Goal: Download file/media: Obtain a digital file from the website

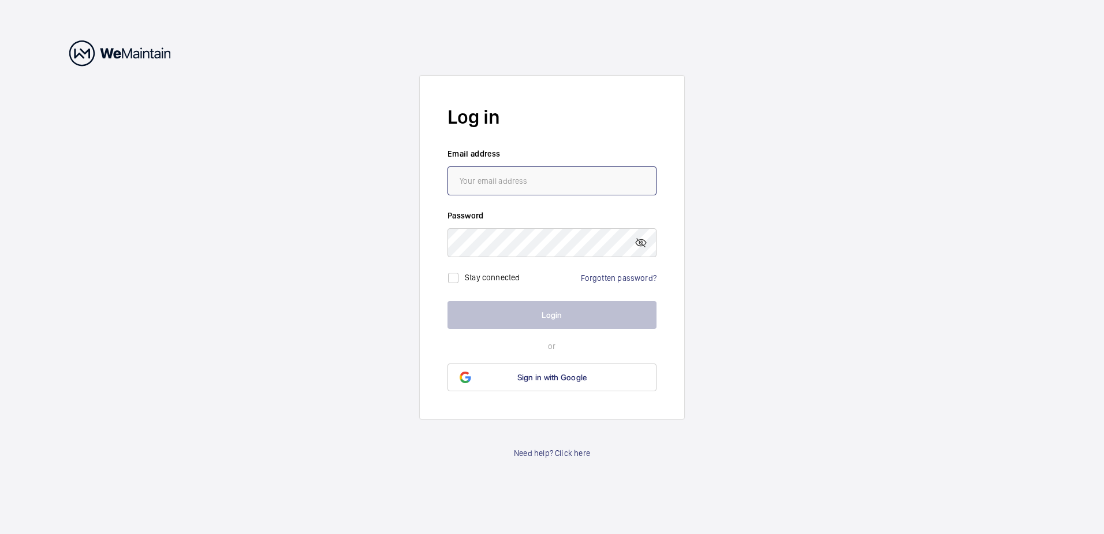
type input "[EMAIL_ADDRESS][PERSON_NAME][DOMAIN_NAME]"
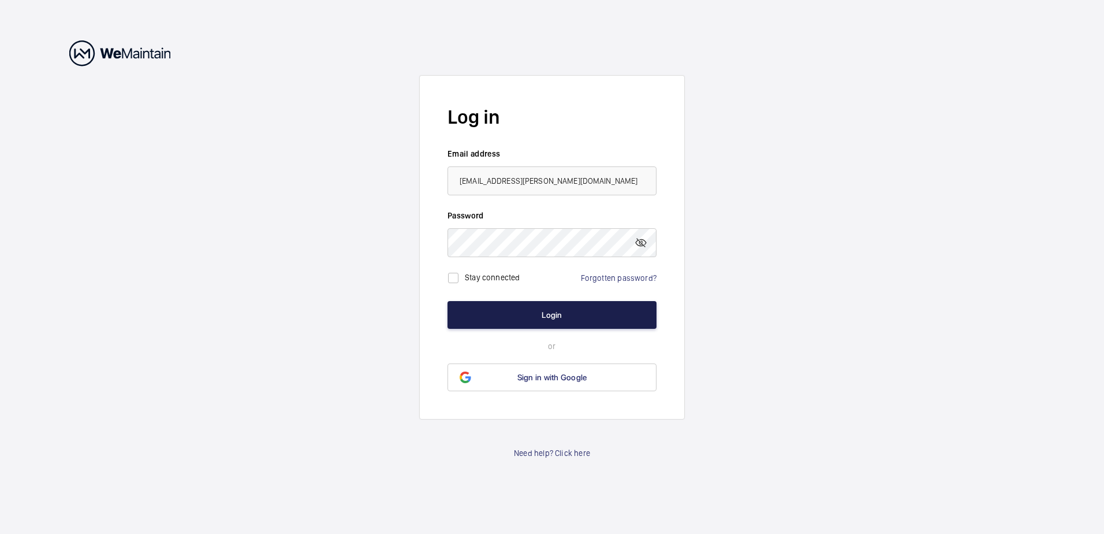
click at [552, 315] on button "Login" at bounding box center [552, 315] width 209 height 28
click at [553, 316] on button "Login" at bounding box center [552, 315] width 209 height 28
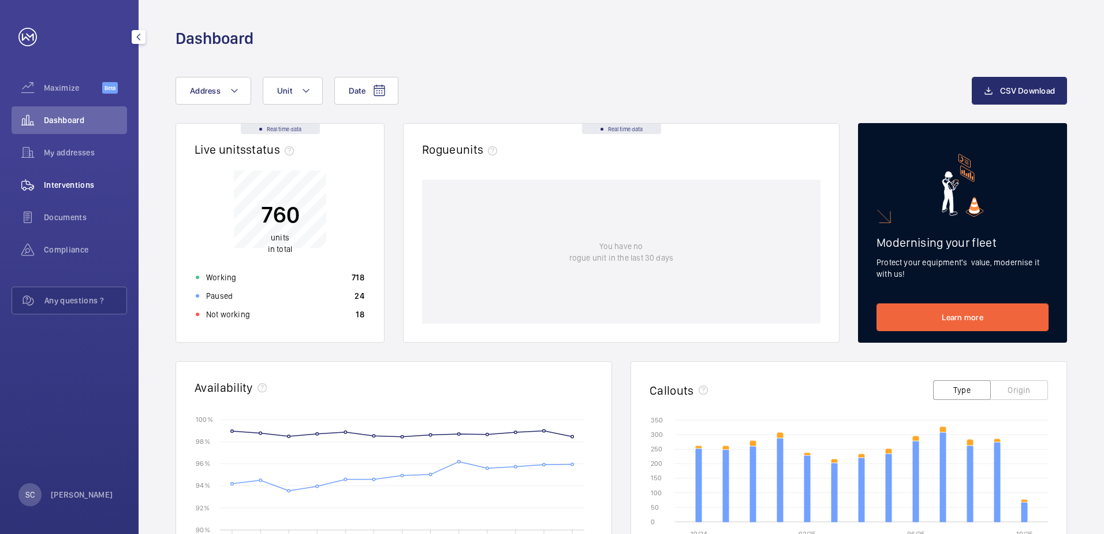
click at [56, 181] on span "Interventions" at bounding box center [85, 185] width 83 height 12
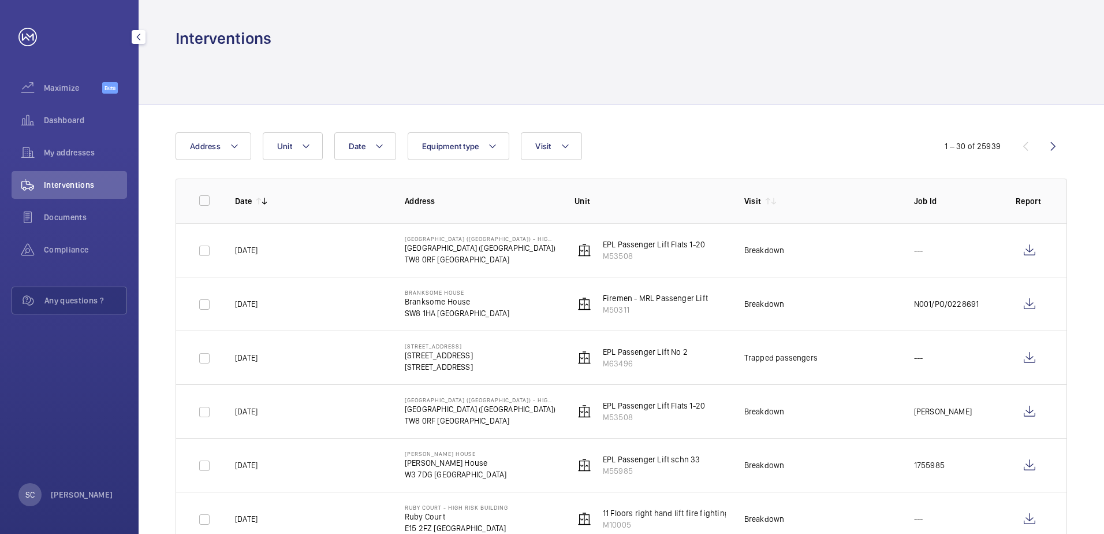
click at [84, 184] on span "Interventions" at bounding box center [85, 185] width 83 height 12
click at [233, 149] on mat-icon at bounding box center [234, 146] width 9 height 14
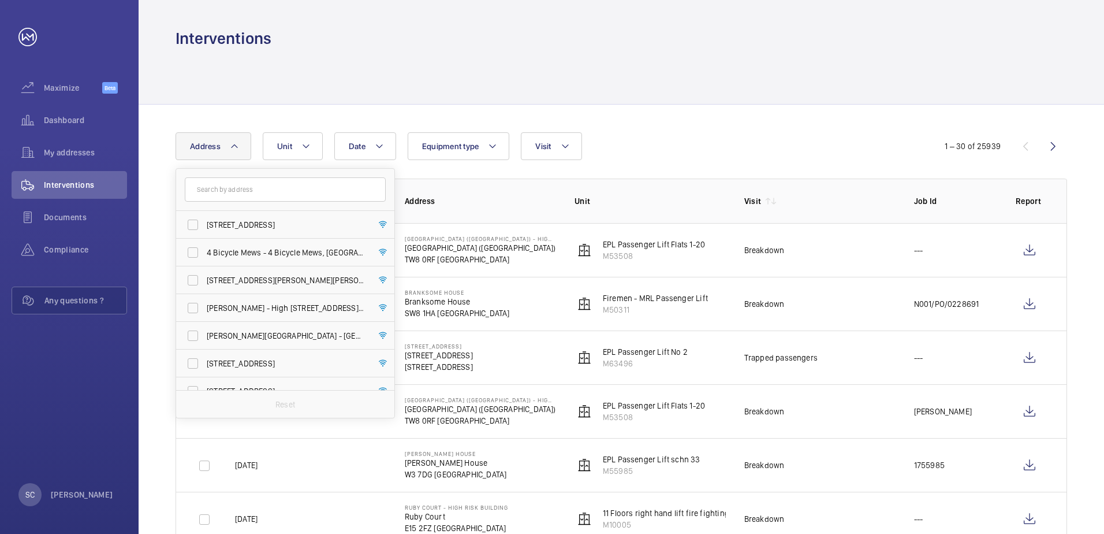
click at [234, 183] on input "text" at bounding box center [285, 189] width 201 height 24
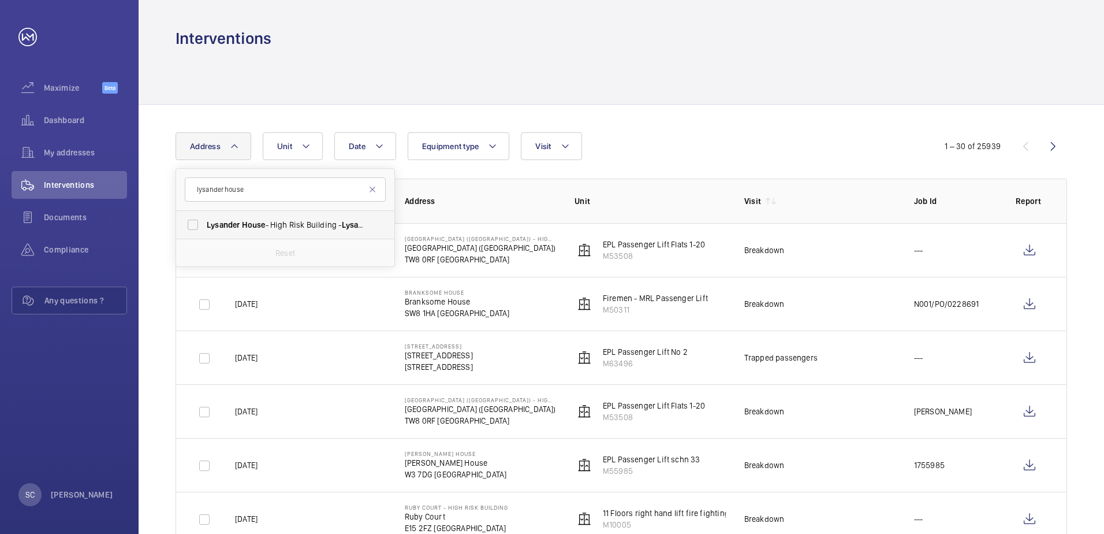
type input "lysander house"
click at [251, 221] on span "House" at bounding box center [254, 224] width 24 height 9
click at [204, 221] on input "Lysander House - High Risk Building - Lysander House , LONDON NW10 6FJ" at bounding box center [192, 224] width 23 height 23
checkbox input "true"
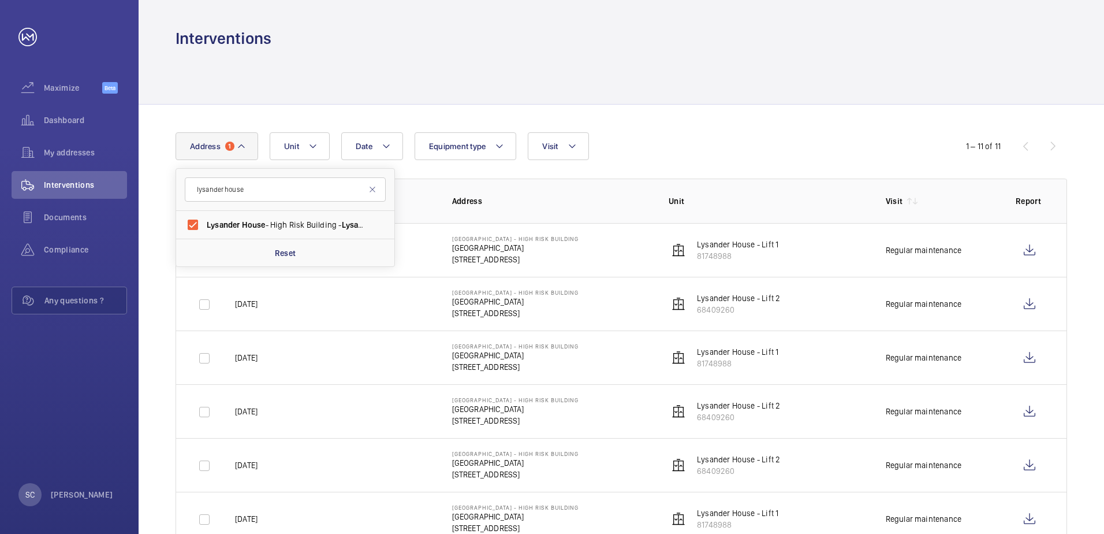
click at [726, 141] on div "Date Address 1 lysander house Lysander House - High Risk Building - Lysander Ho…" at bounding box center [552, 146] width 753 height 28
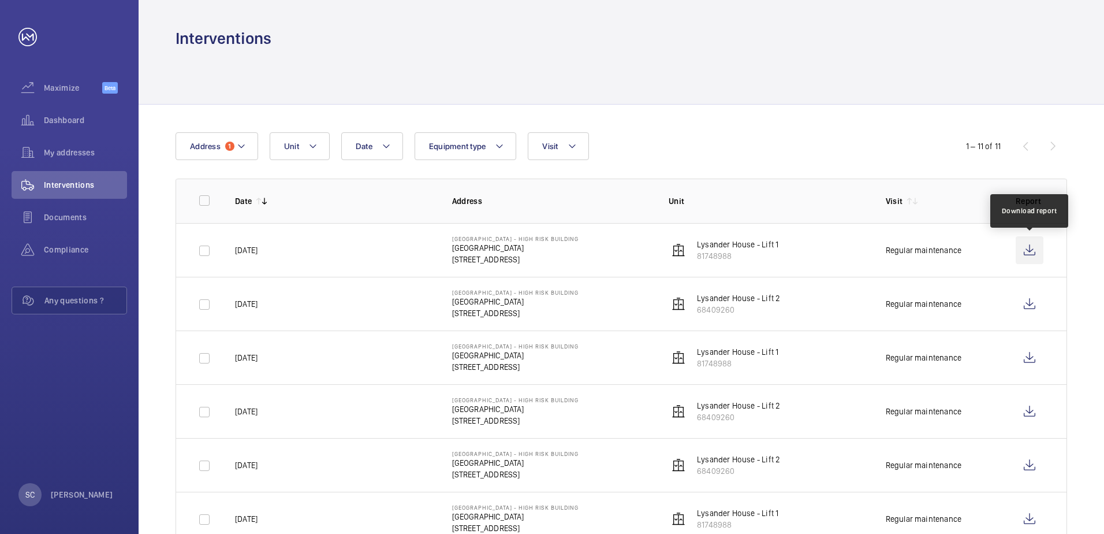
click at [1033, 251] on wm-front-icon-button at bounding box center [1030, 250] width 28 height 28
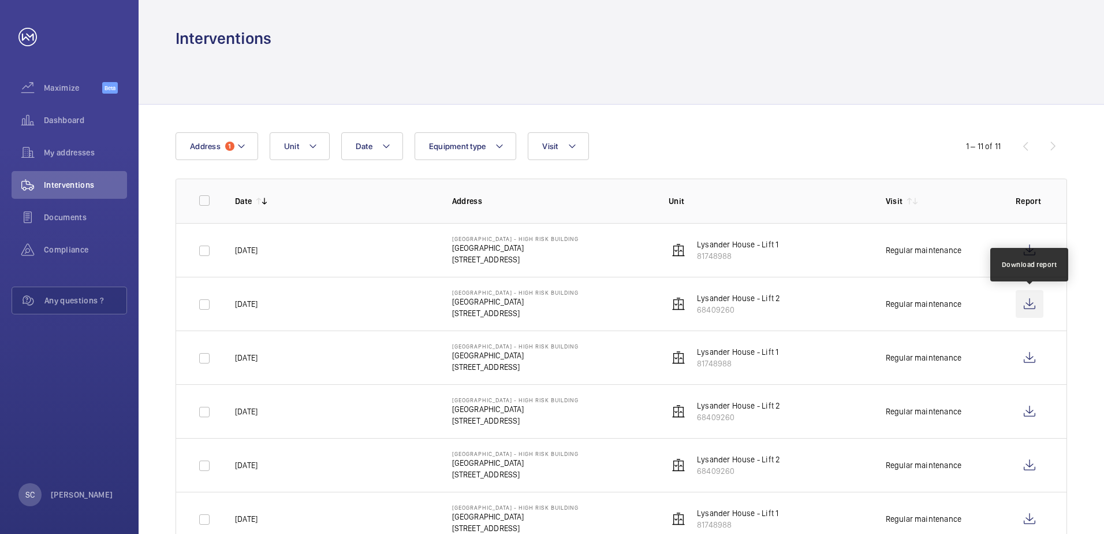
click at [1025, 306] on wm-front-icon-button at bounding box center [1030, 304] width 28 height 28
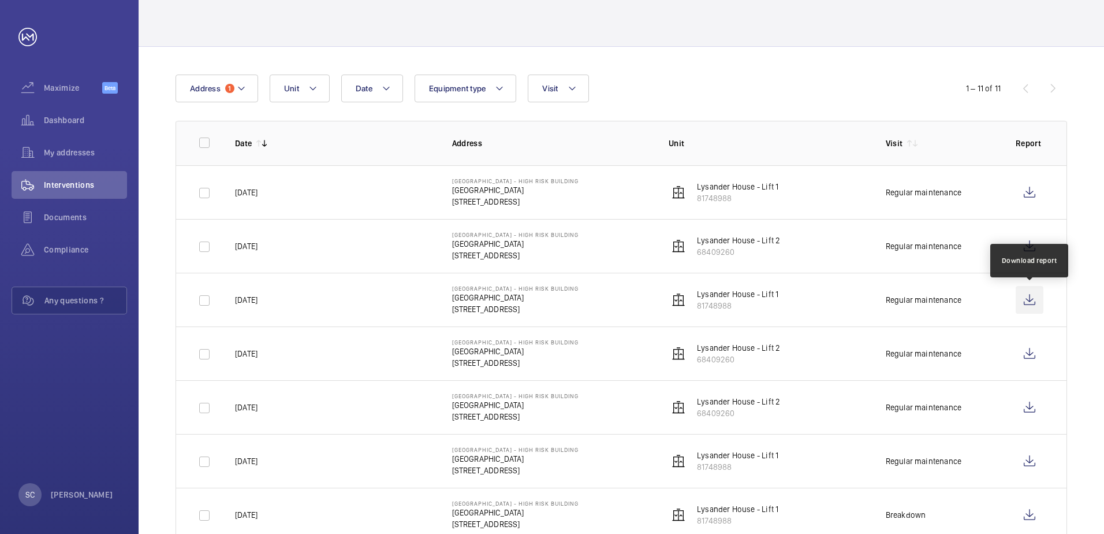
click at [1026, 300] on wm-front-icon-button at bounding box center [1030, 300] width 28 height 28
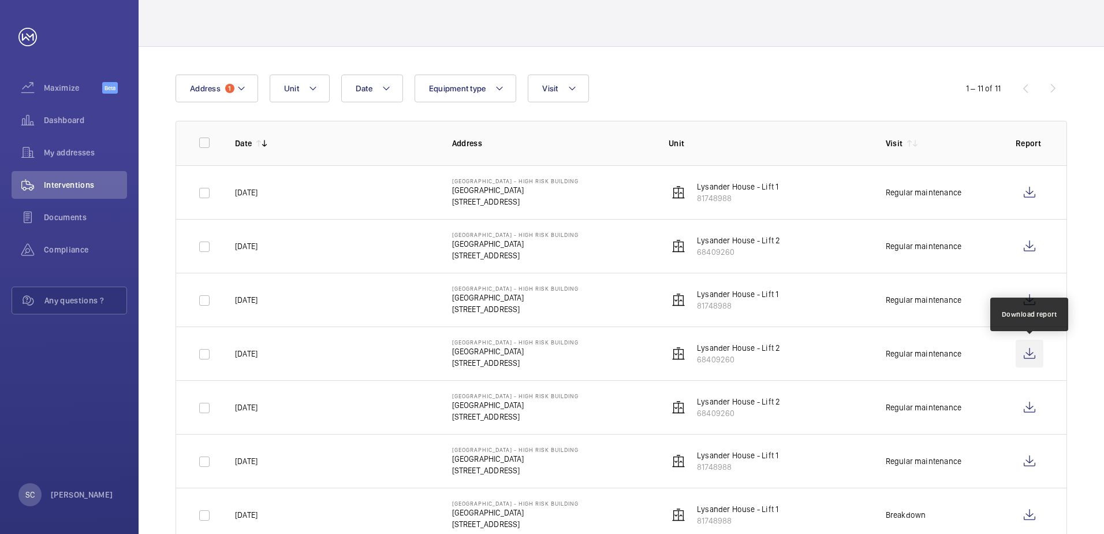
click at [1026, 353] on wm-front-icon-button at bounding box center [1030, 354] width 28 height 28
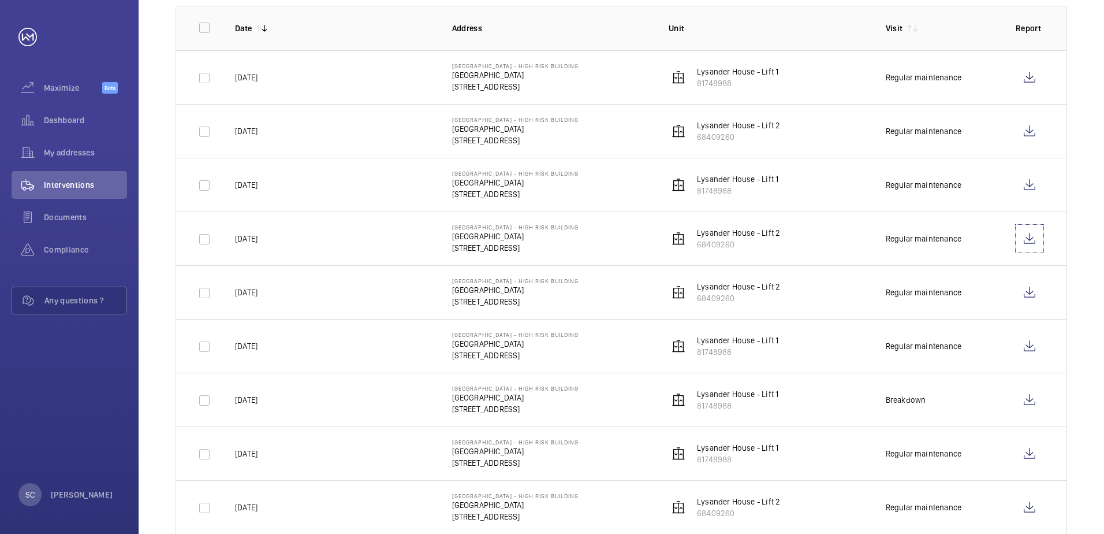
scroll to position [173, 0]
click at [1032, 289] on wm-front-icon-button at bounding box center [1030, 292] width 28 height 28
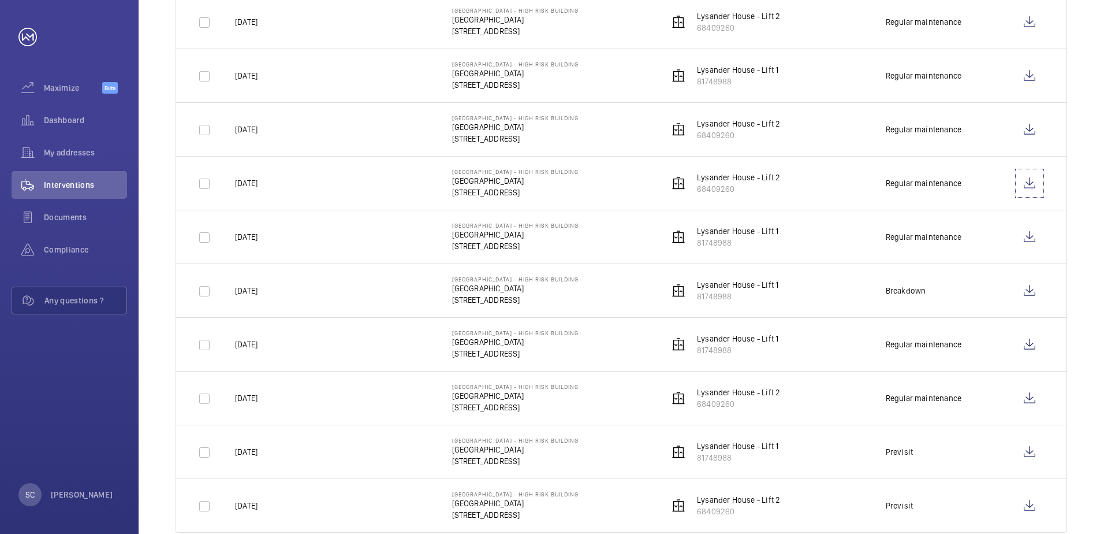
scroll to position [289, 0]
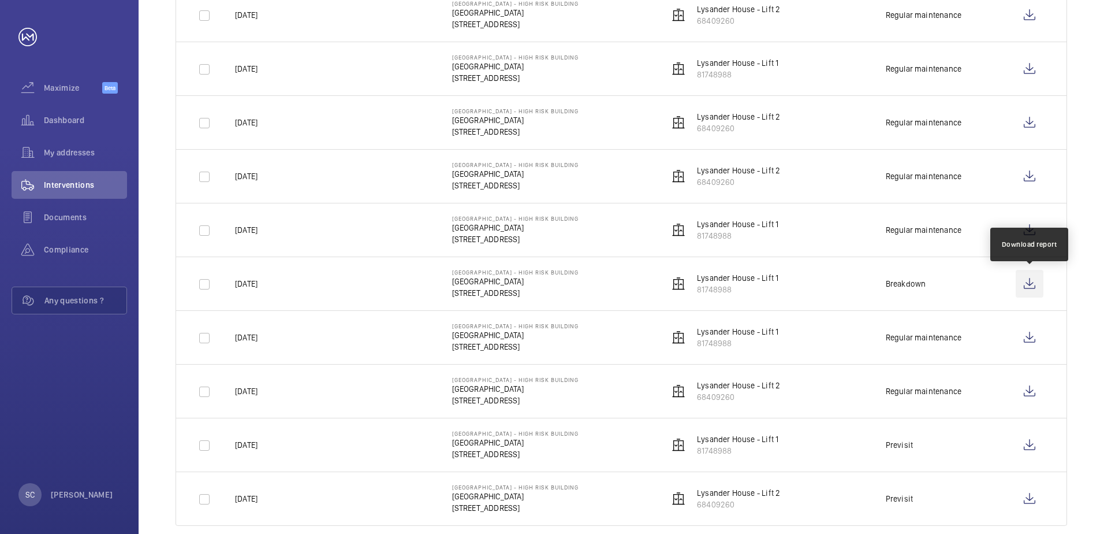
click at [1031, 282] on wm-front-icon-button at bounding box center [1030, 284] width 28 height 28
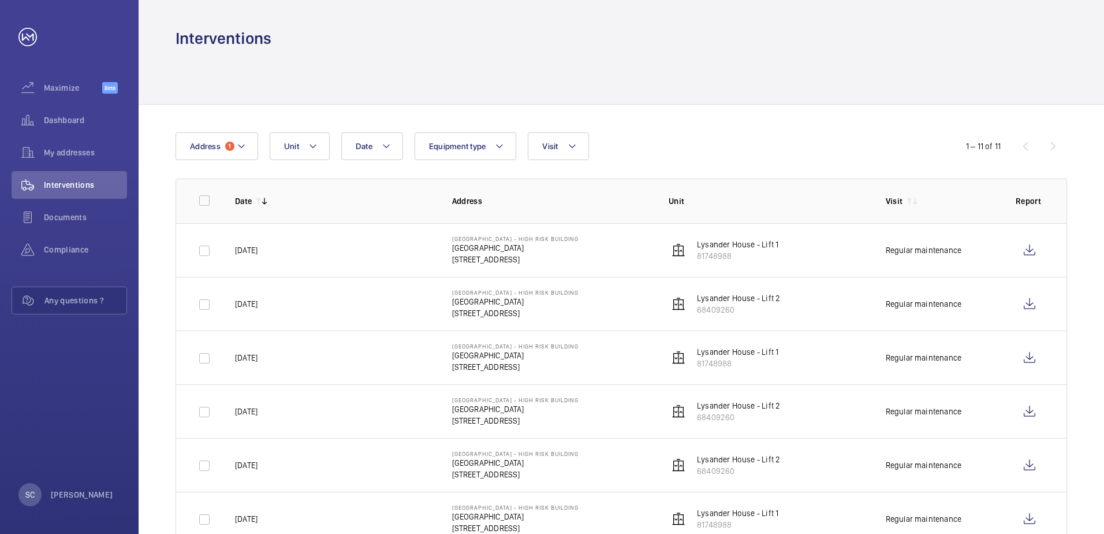
scroll to position [116, 0]
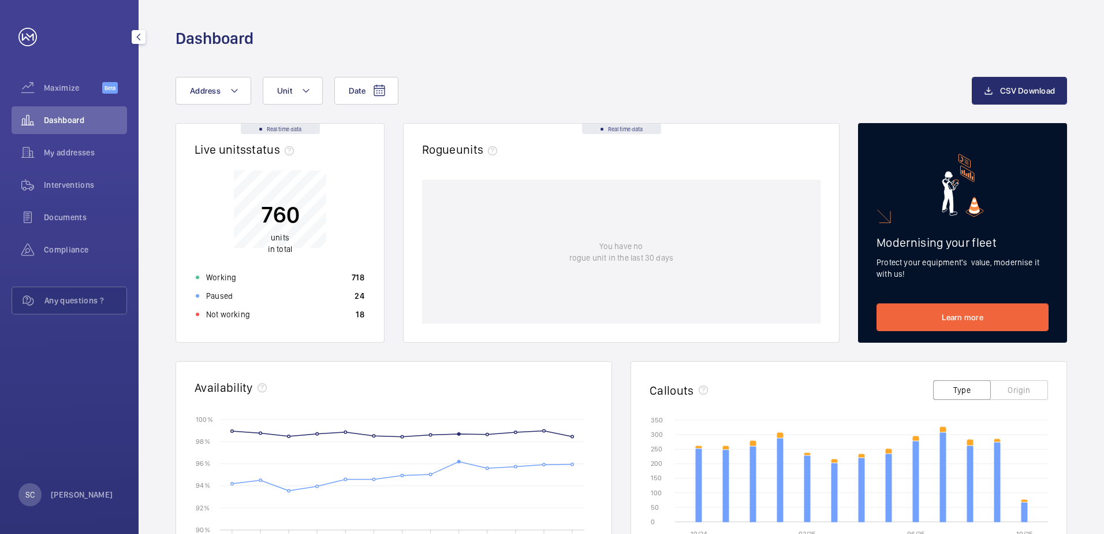
drag, startPoint x: 54, startPoint y: 180, endPoint x: 92, endPoint y: 203, distance: 44.3
click at [55, 180] on span "Interventions" at bounding box center [85, 185] width 83 height 12
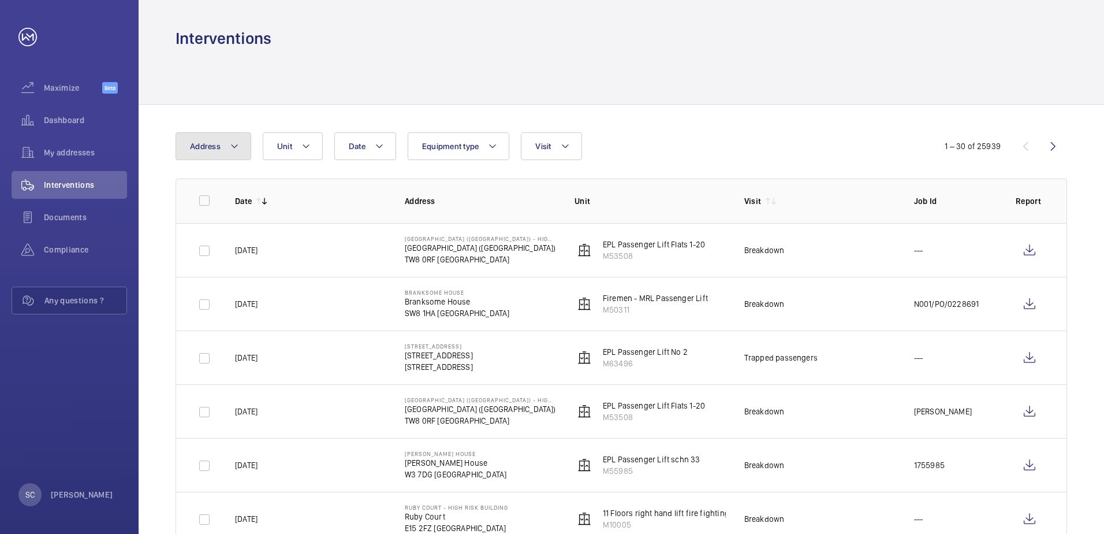
click at [237, 144] on mat-icon at bounding box center [234, 146] width 9 height 14
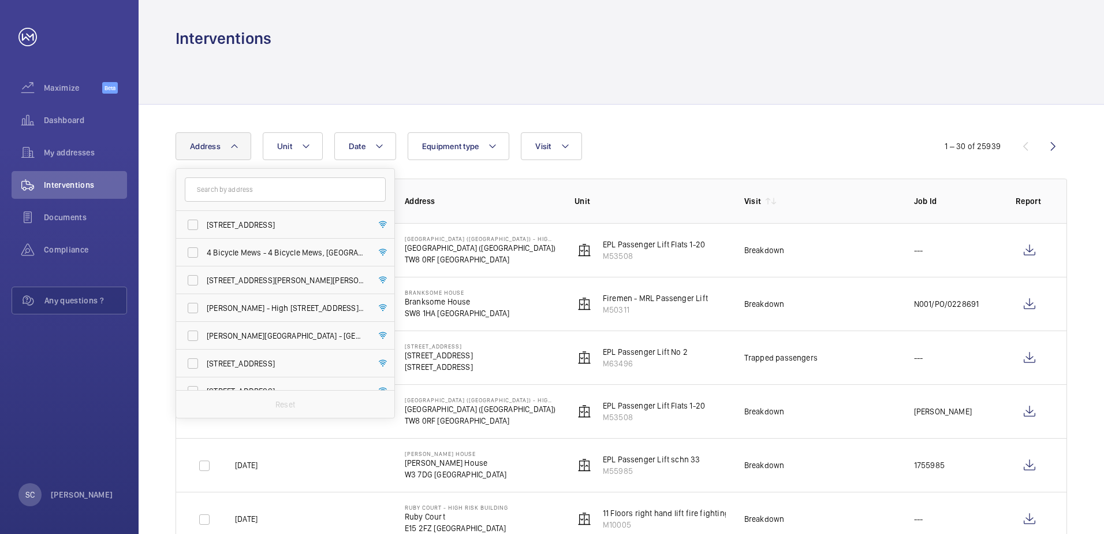
click at [245, 191] on input "text" at bounding box center [285, 189] width 201 height 24
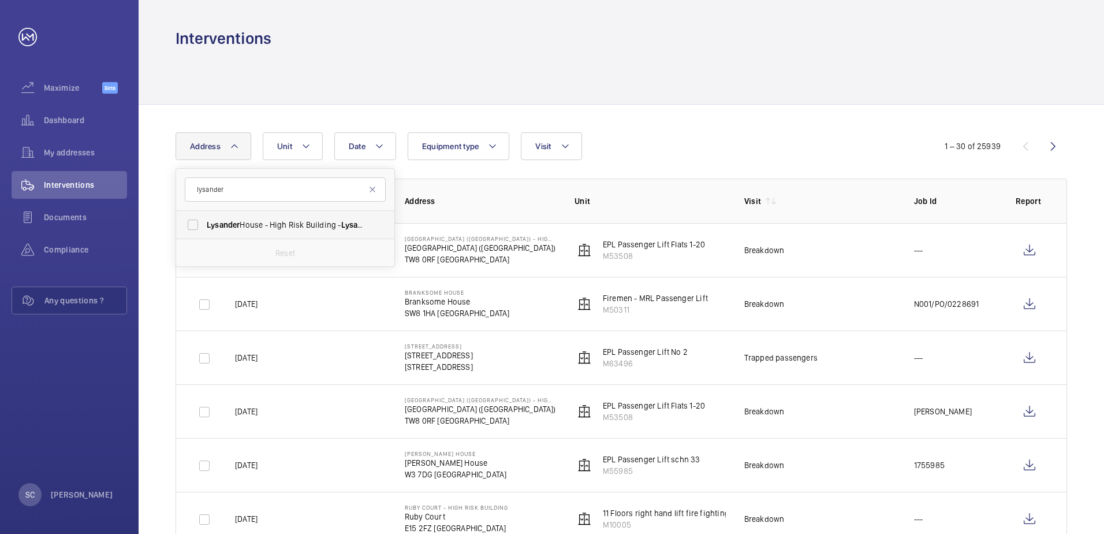
type input "lysander"
click at [262, 229] on span "[GEOGRAPHIC_DATA] - High [STREET_ADDRESS]" at bounding box center [286, 225] width 159 height 12
click at [204, 229] on input "[GEOGRAPHIC_DATA] - High [STREET_ADDRESS]" at bounding box center [192, 224] width 23 height 23
checkbox input "true"
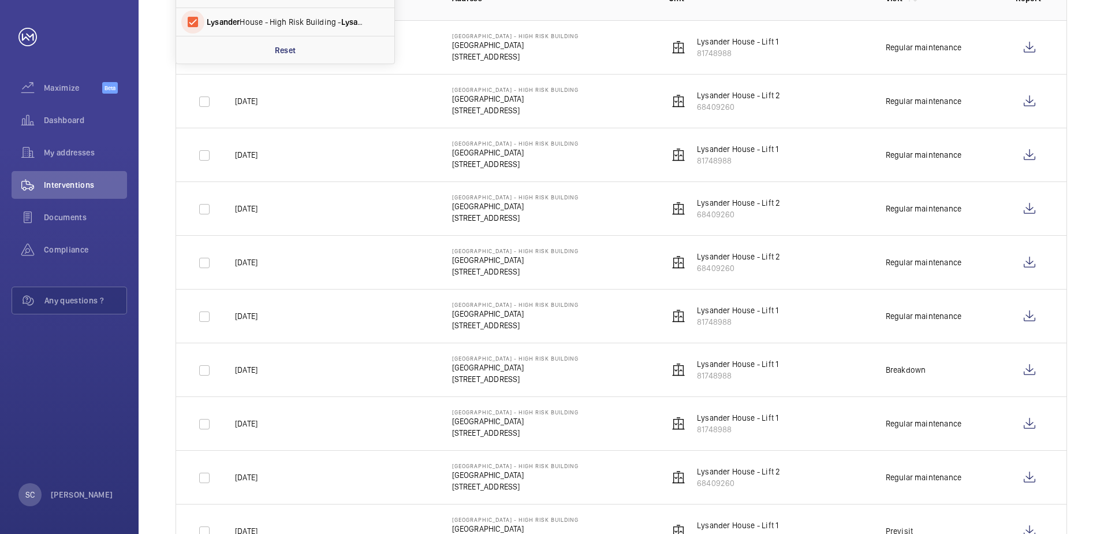
scroll to position [231, 0]
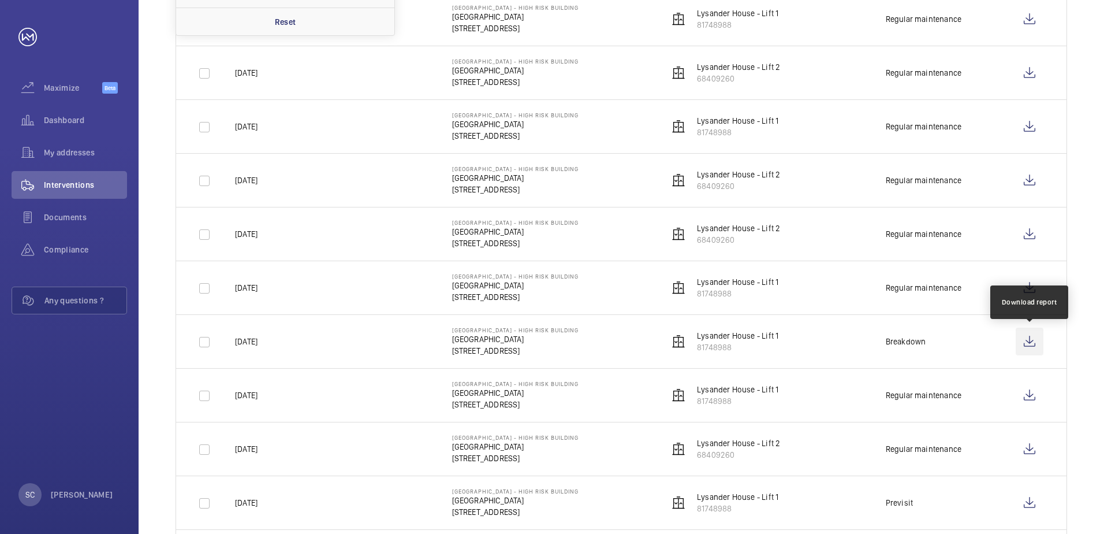
click at [1032, 339] on wm-front-icon-button at bounding box center [1030, 341] width 28 height 28
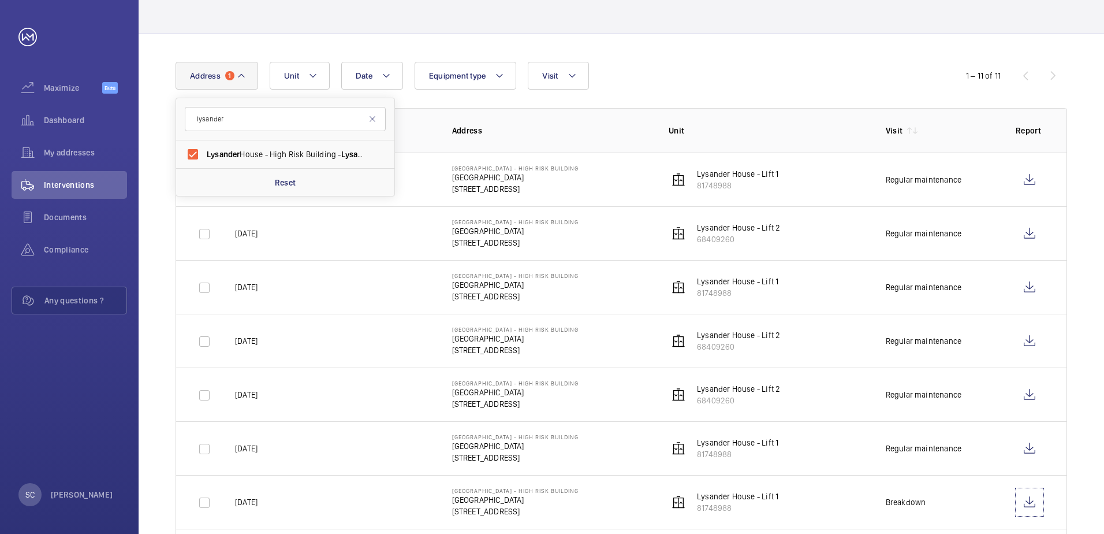
scroll to position [0, 0]
